Goal: Find specific page/section: Find specific page/section

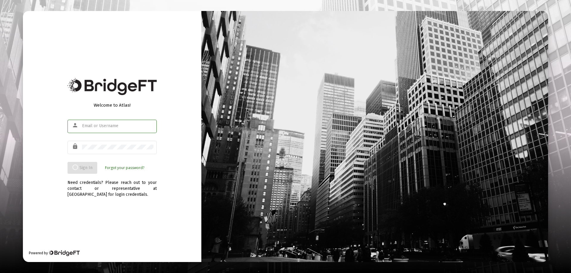
type input "[EMAIL_ADDRESS][DOMAIN_NAME]"
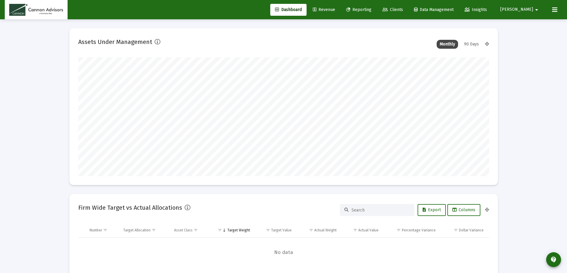
scroll to position [119, 221]
type input "[DATE]"
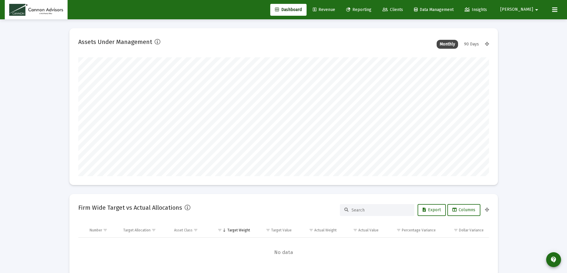
drag, startPoint x: 337, startPoint y: 10, endPoint x: 341, endPoint y: 9, distance: 3.5
click at [335, 10] on span "Revenue" at bounding box center [324, 9] width 22 height 5
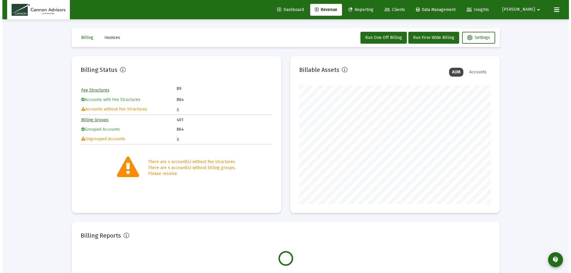
scroll to position [119, 192]
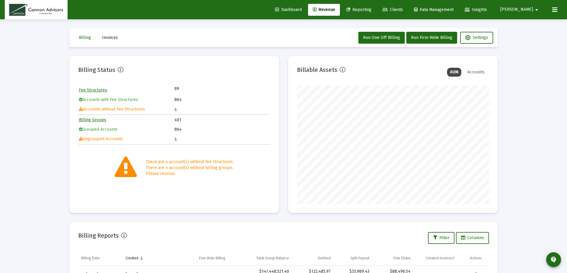
click at [175, 110] on link "4" at bounding box center [175, 109] width 2 height 5
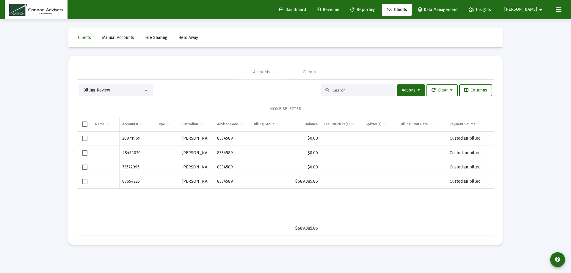
click at [109, 135] on td "Data grid" at bounding box center [105, 139] width 27 height 14
drag, startPoint x: 100, startPoint y: 161, endPoint x: 101, endPoint y: 171, distance: 9.9
click at [101, 161] on td "Data grid" at bounding box center [105, 167] width 27 height 14
click at [102, 172] on td "Data grid" at bounding box center [105, 167] width 27 height 14
